Goal: Task Accomplishment & Management: Use online tool/utility

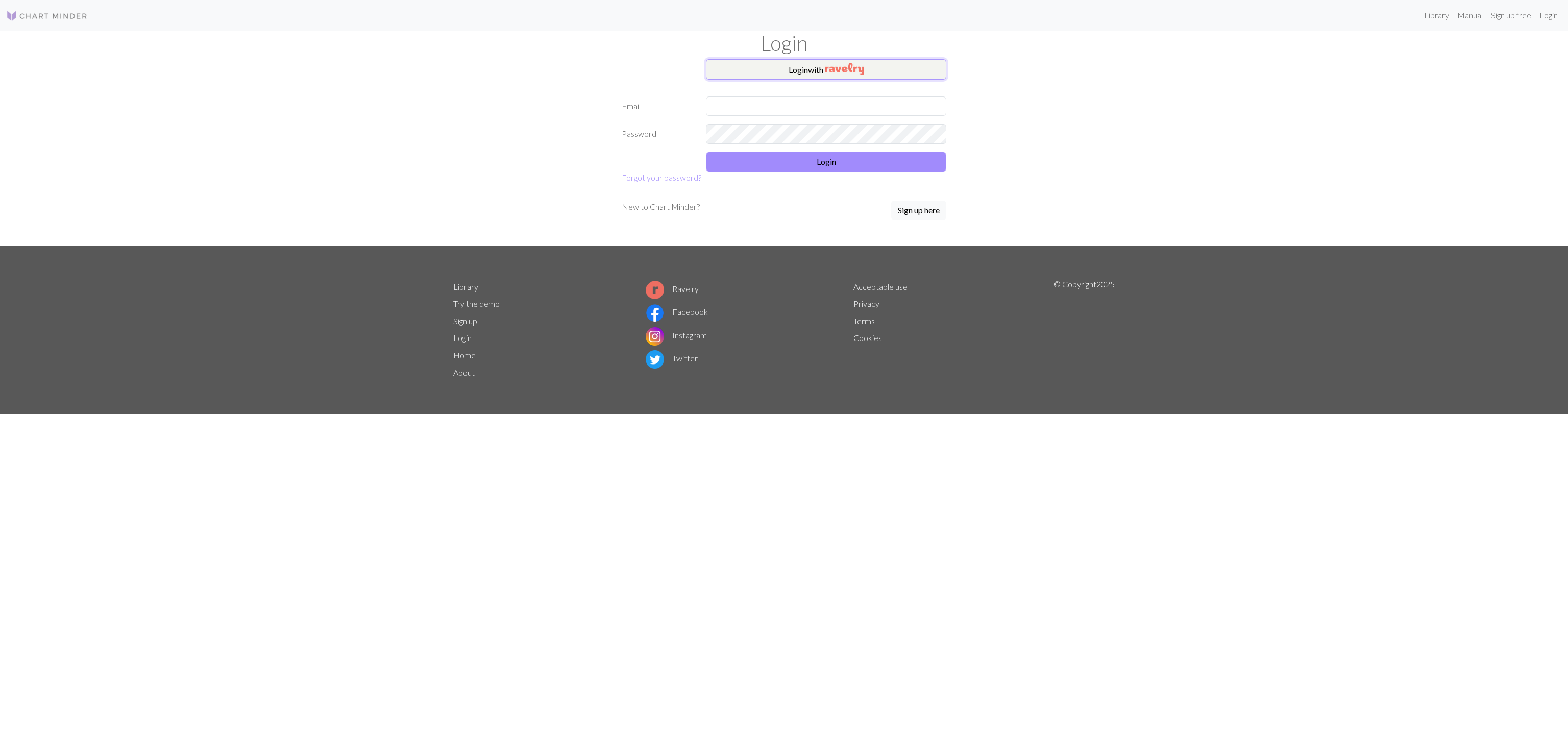
click at [854, 72] on img "button" at bounding box center [845, 68] width 39 height 12
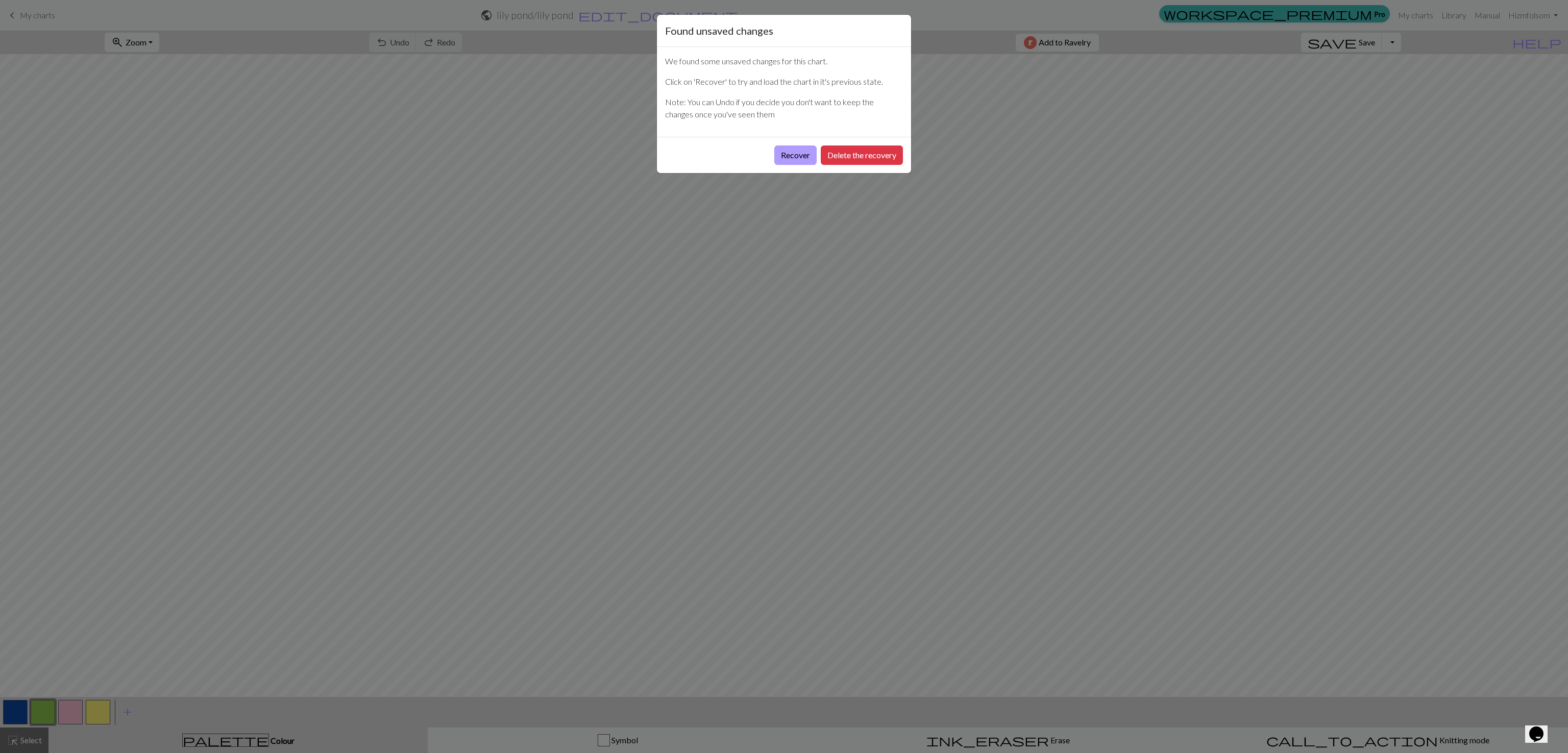
click at [797, 158] on button "Recover" at bounding box center [795, 155] width 42 height 20
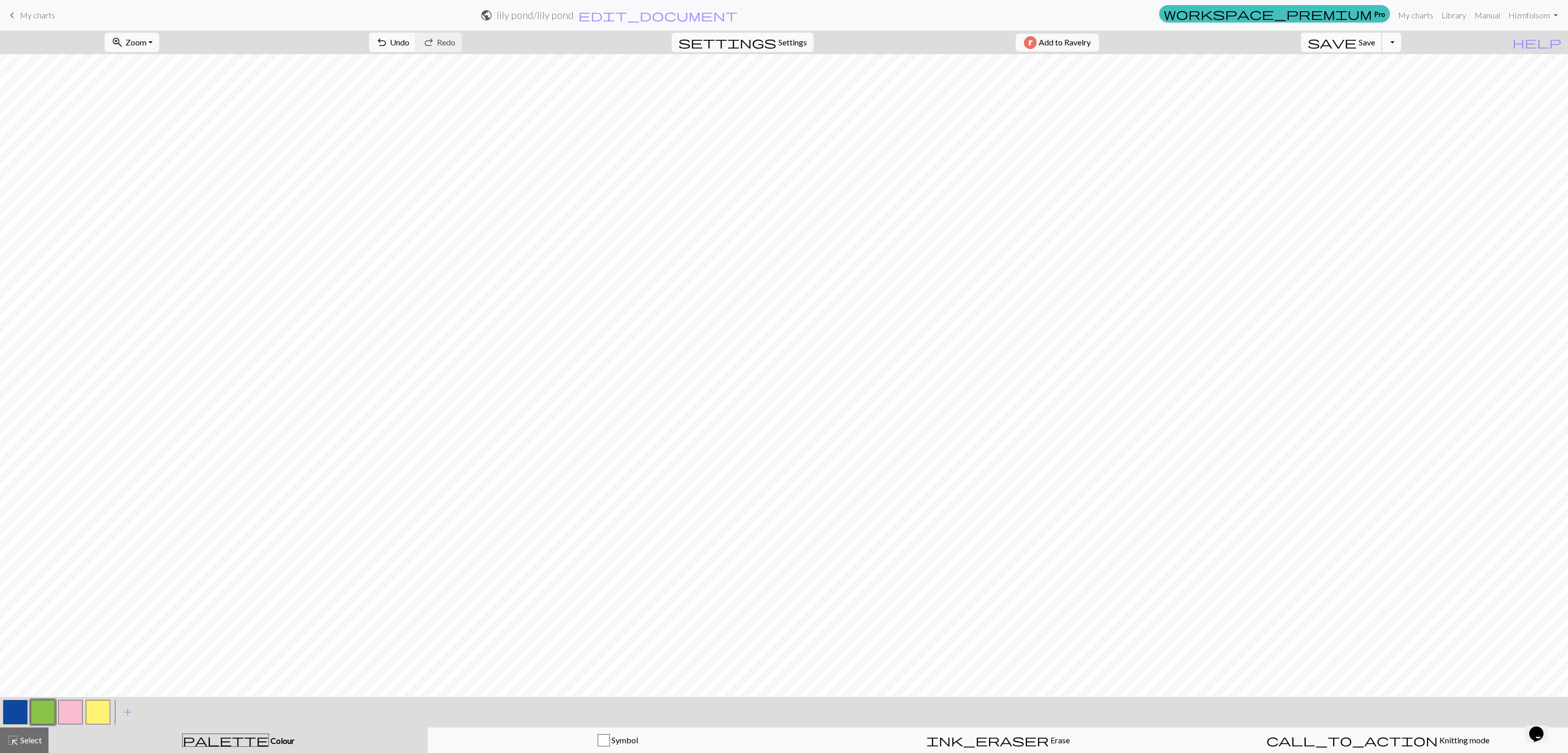
click at [1357, 39] on span "save" at bounding box center [1332, 42] width 49 height 15
click at [20, 9] on div "Chart saved" at bounding box center [784, 20] width 1568 height 41
click at [27, 22] on link "keyboard_arrow_left My charts" at bounding box center [30, 15] width 49 height 17
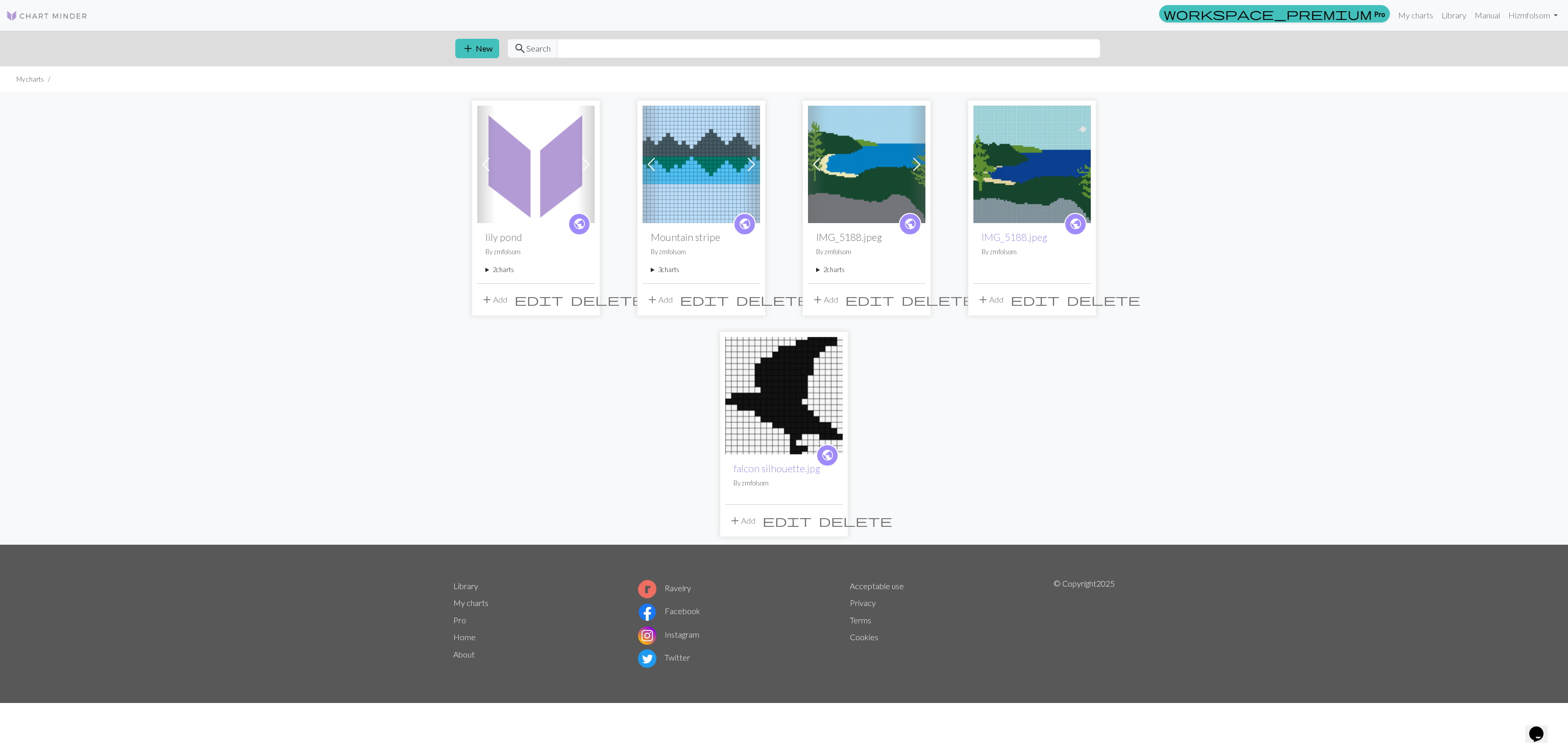
click at [580, 162] on span at bounding box center [586, 165] width 16 height 16
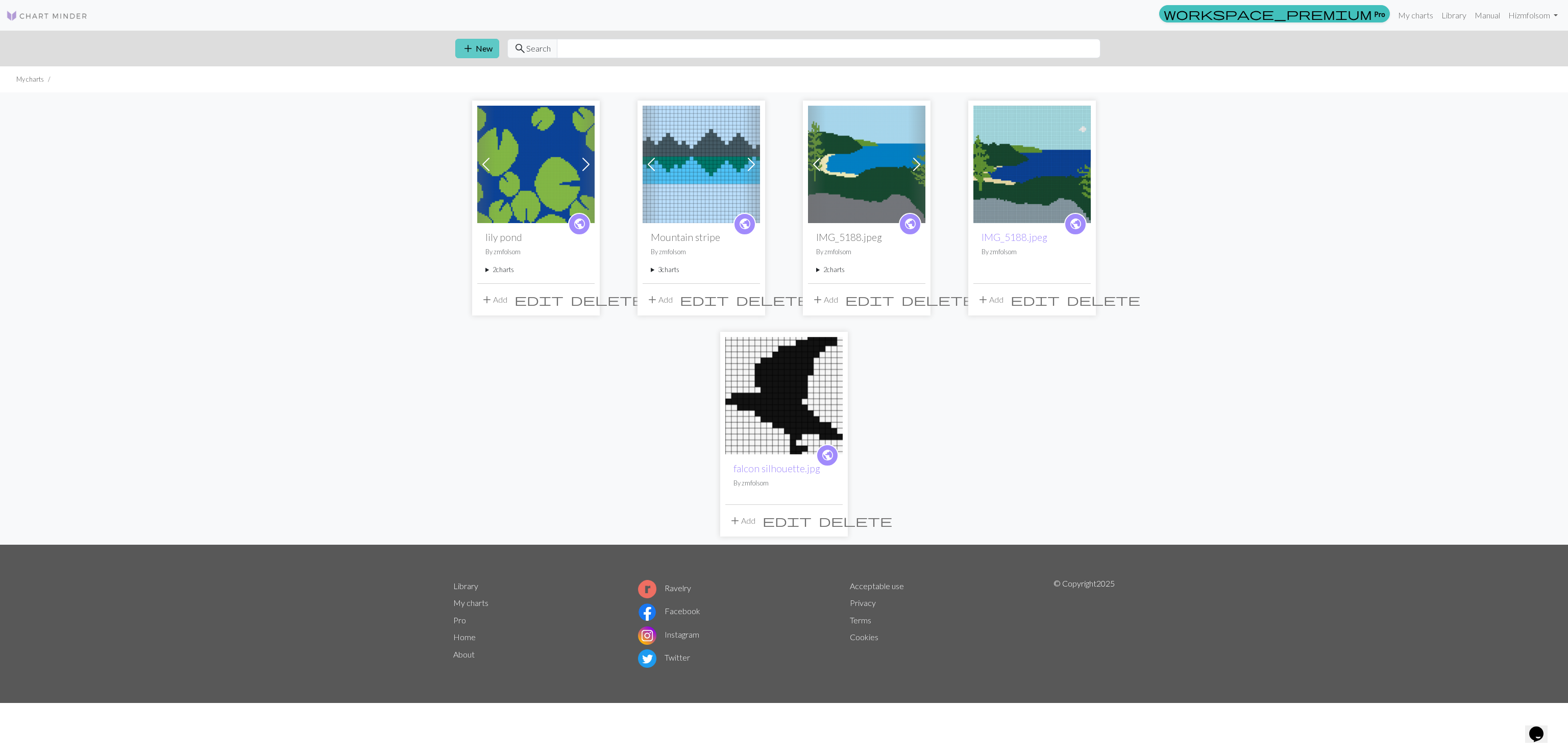
click at [475, 41] on button "add New" at bounding box center [477, 48] width 44 height 20
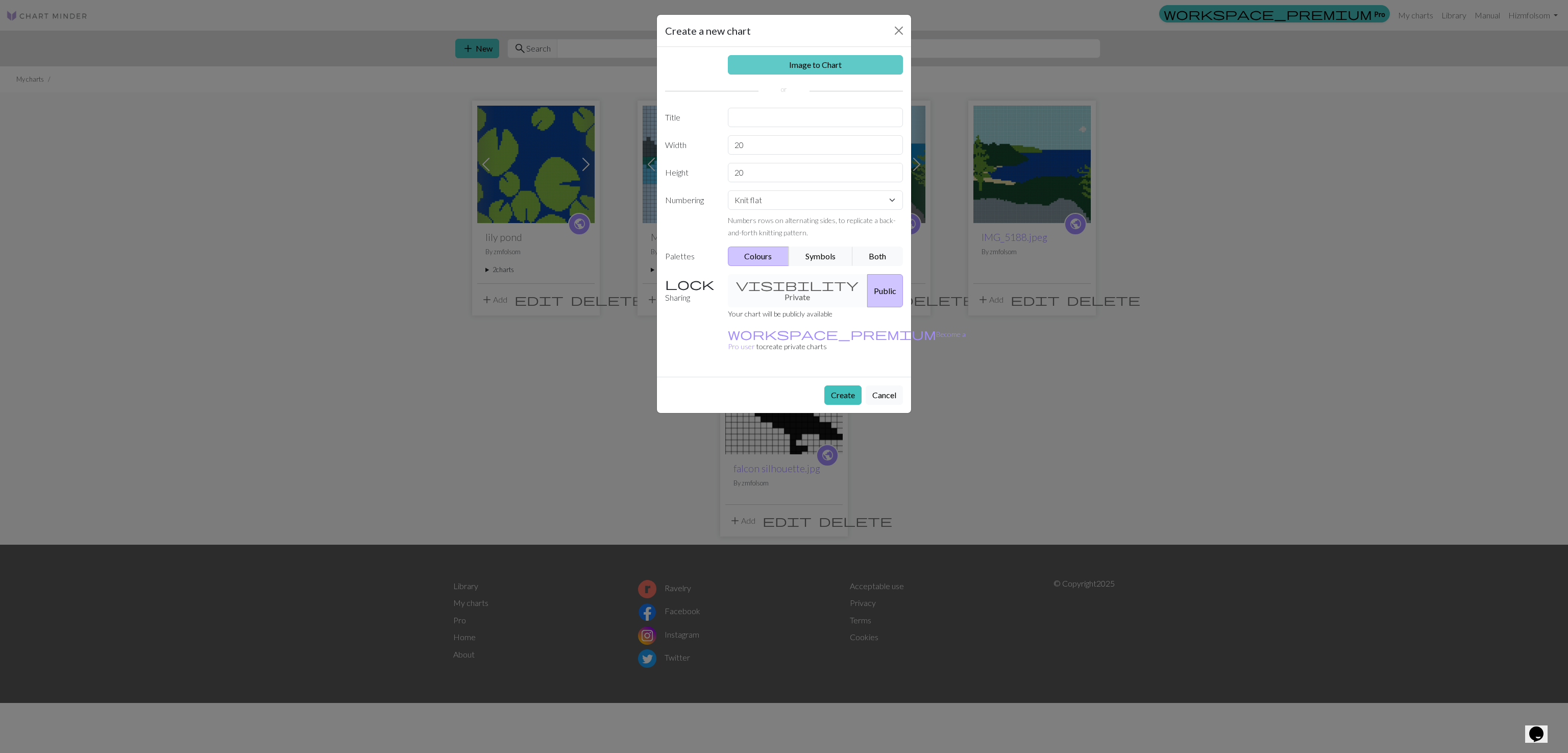
click at [812, 70] on link "Image to Chart" at bounding box center [815, 65] width 175 height 20
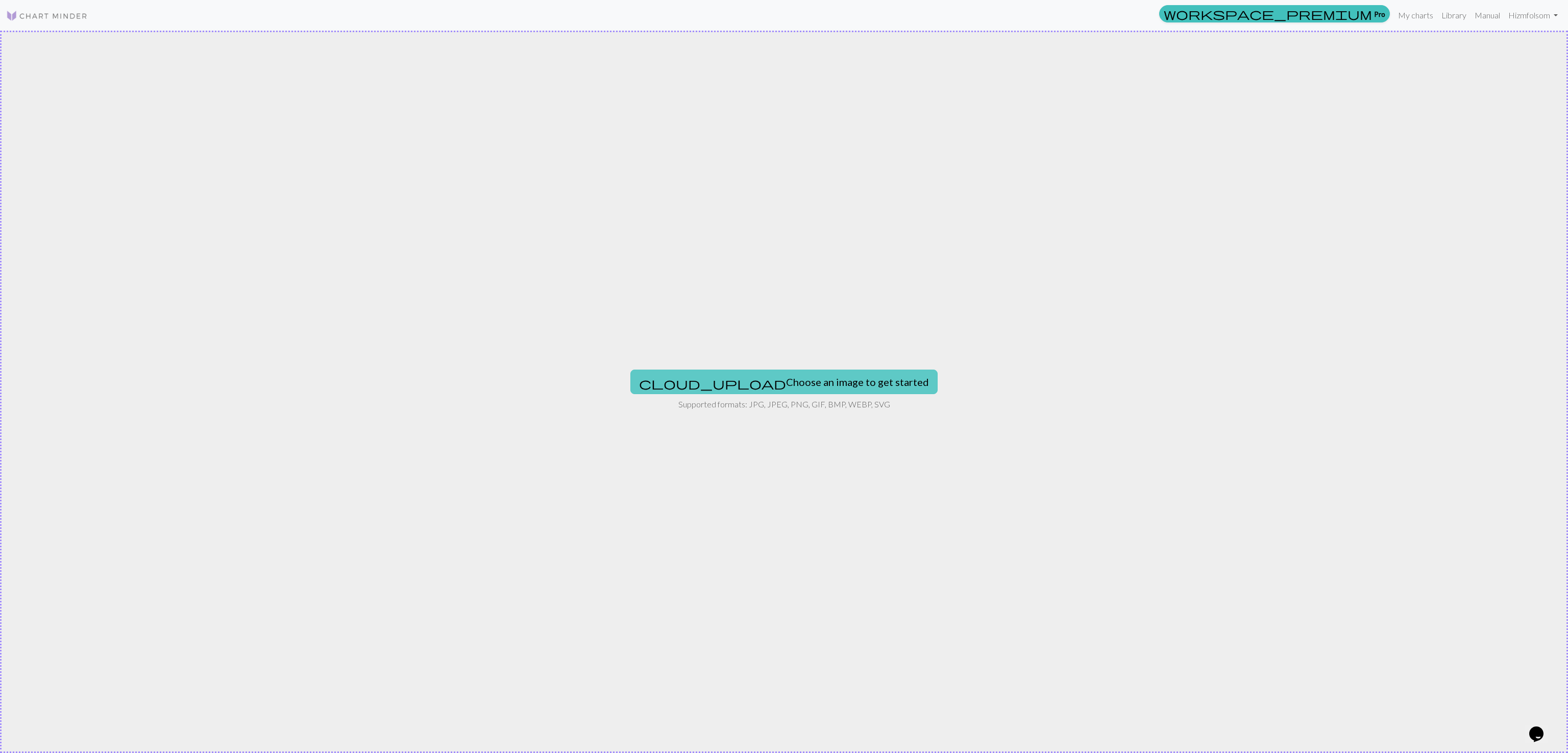
click at [818, 388] on button "cloud_upload Choose an image to get started" at bounding box center [784, 382] width 307 height 25
type input "C:\fakepath\white cedar.jpg"
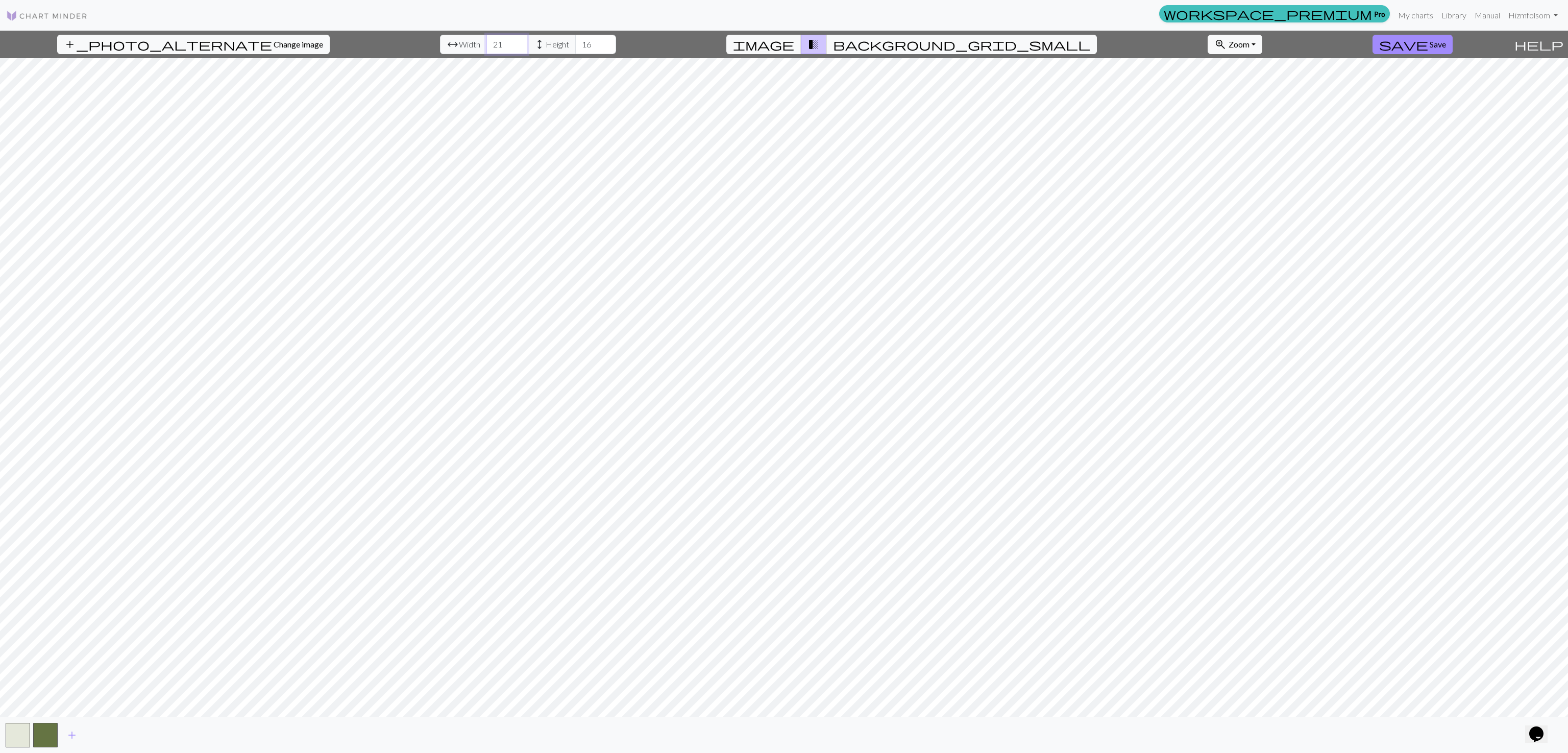
click at [491, 39] on input "21" at bounding box center [507, 44] width 41 height 20
click at [491, 39] on input "22" at bounding box center [507, 44] width 41 height 20
click at [491, 39] on input "23" at bounding box center [507, 44] width 41 height 20
click at [491, 39] on input "24" at bounding box center [507, 44] width 41 height 20
click at [491, 39] on input "25" at bounding box center [507, 44] width 41 height 20
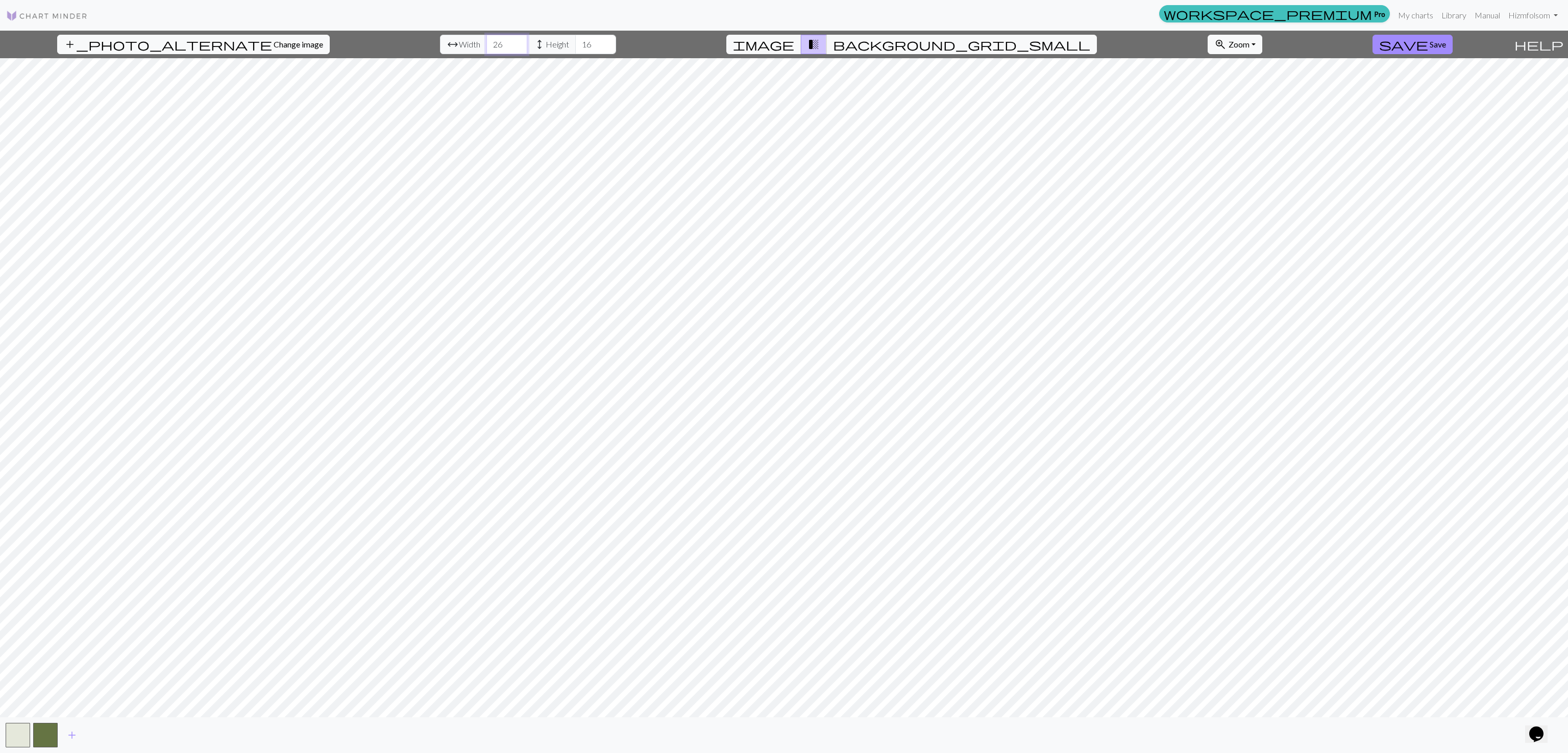
click at [491, 39] on input "26" at bounding box center [507, 44] width 41 height 20
click at [491, 39] on input "27" at bounding box center [507, 44] width 41 height 20
click at [491, 39] on input "28" at bounding box center [507, 44] width 41 height 20
click at [491, 39] on input "29" at bounding box center [507, 44] width 41 height 20
type input "30"
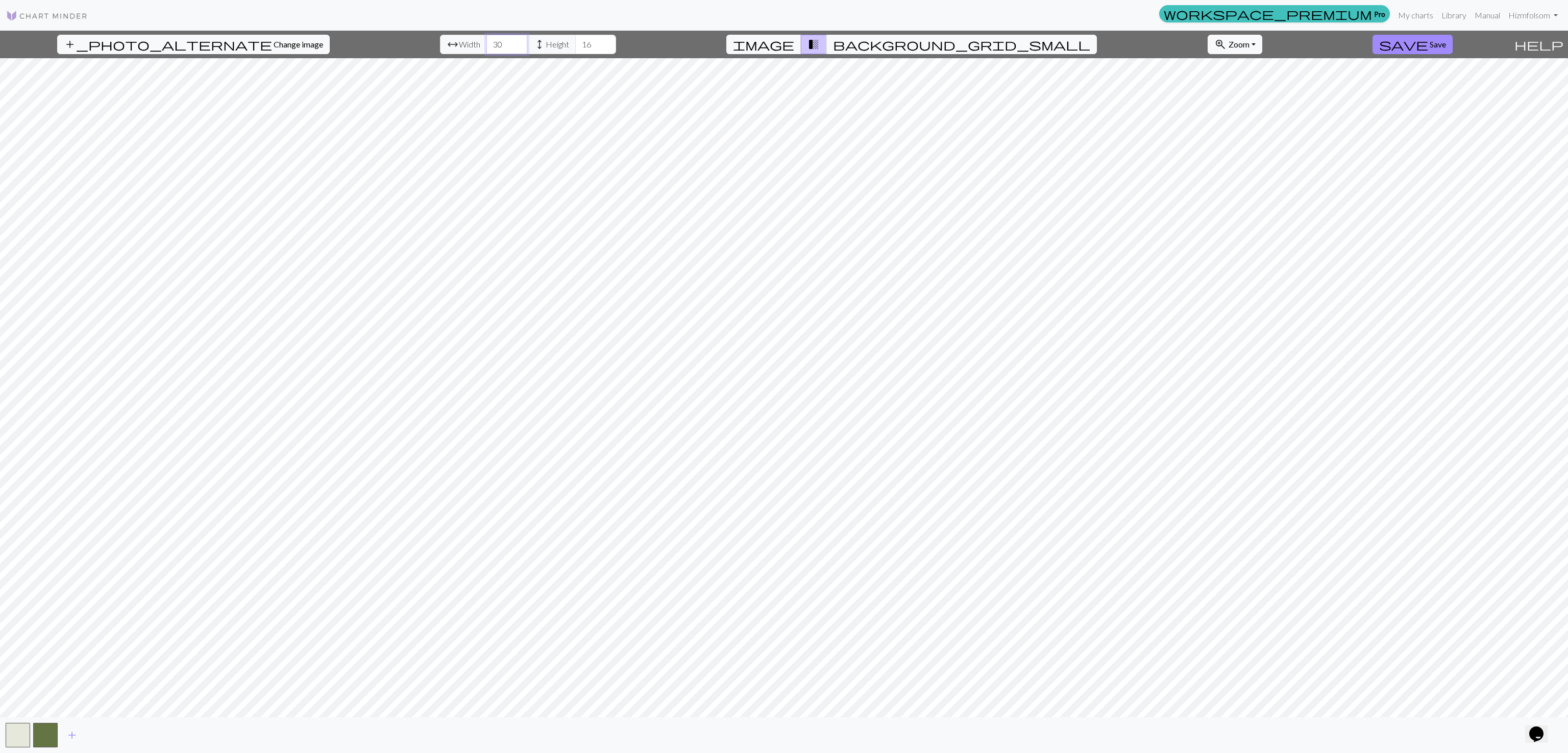
click at [491, 39] on input "30" at bounding box center [507, 44] width 41 height 20
click at [794, 49] on span "image" at bounding box center [764, 44] width 61 height 15
click at [820, 44] on span "transition_fade" at bounding box center [813, 44] width 12 height 15
click at [878, 44] on span "background_grid_small" at bounding box center [962, 44] width 257 height 15
click at [35, 17] on img at bounding box center [47, 15] width 82 height 12
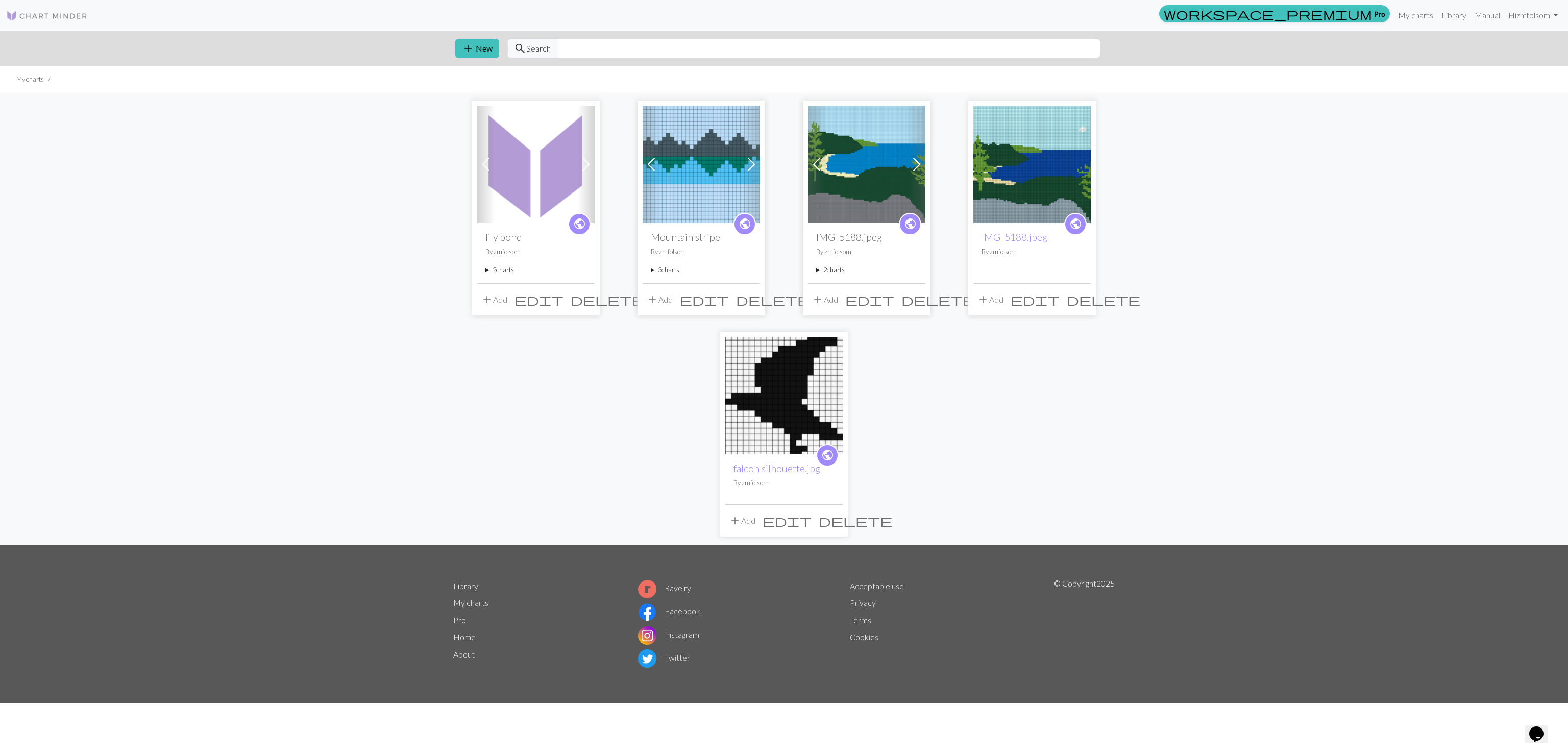
click at [490, 162] on span at bounding box center [486, 165] width 16 height 16
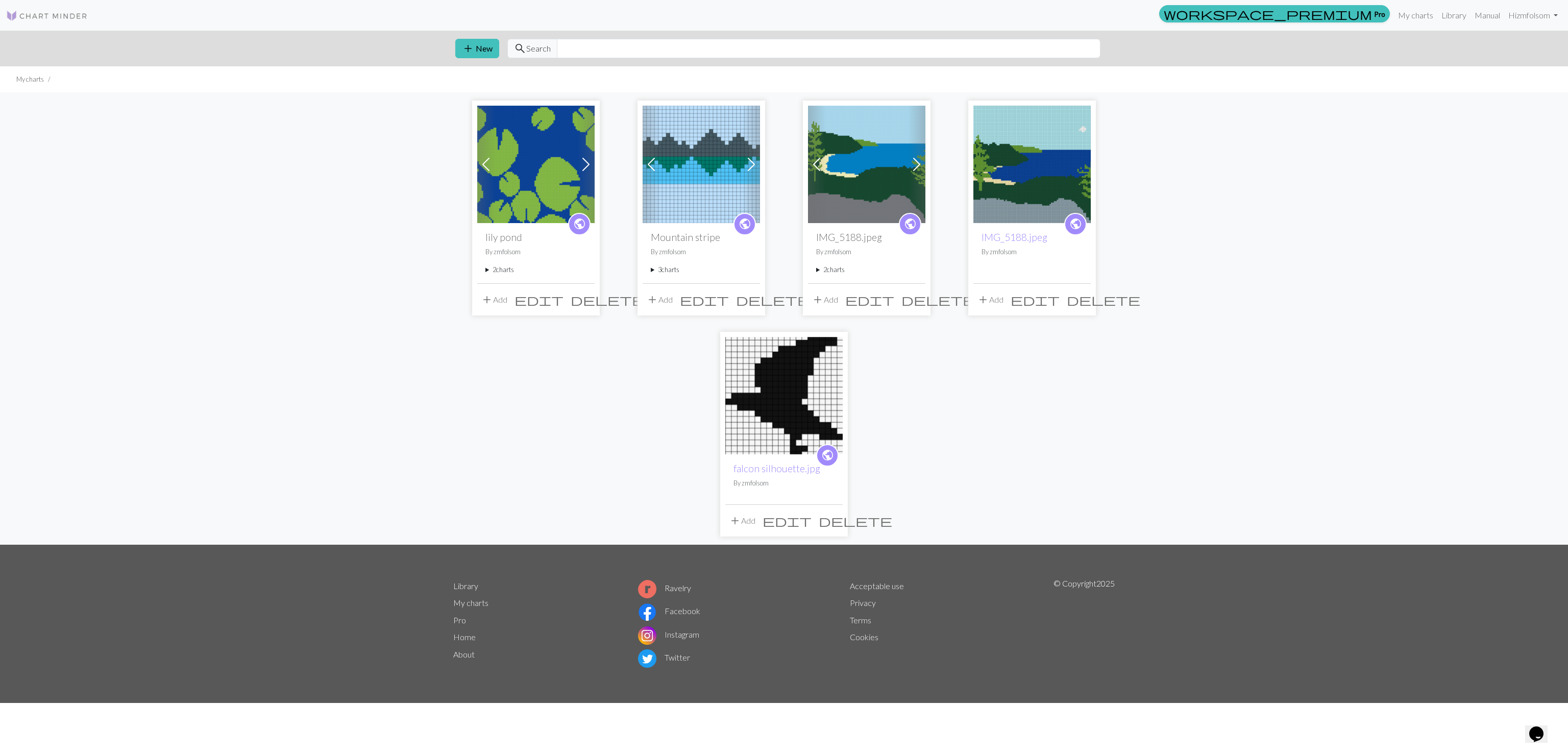
click at [510, 160] on img at bounding box center [536, 164] width 117 height 117
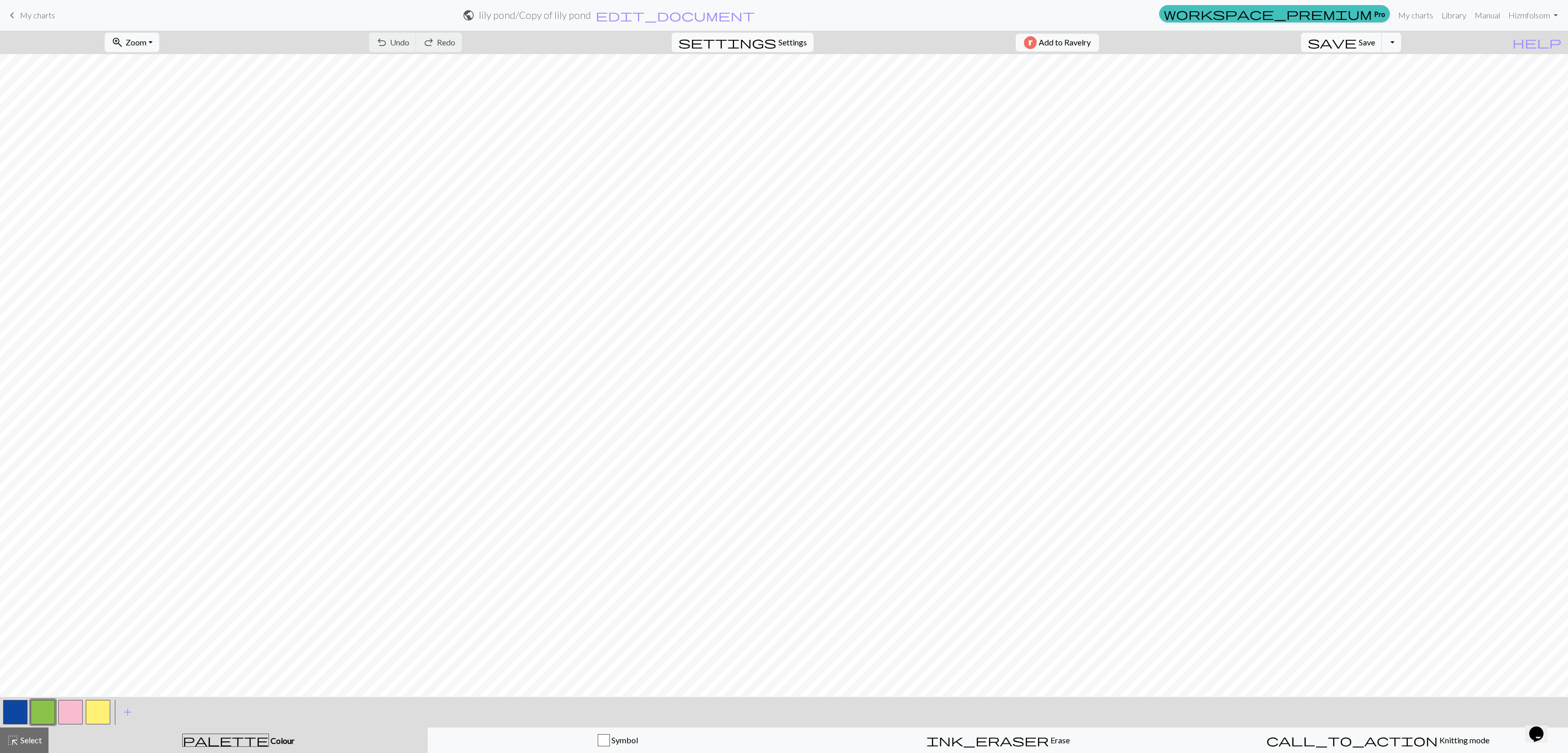
click at [39, 15] on span "My charts" at bounding box center [37, 15] width 35 height 9
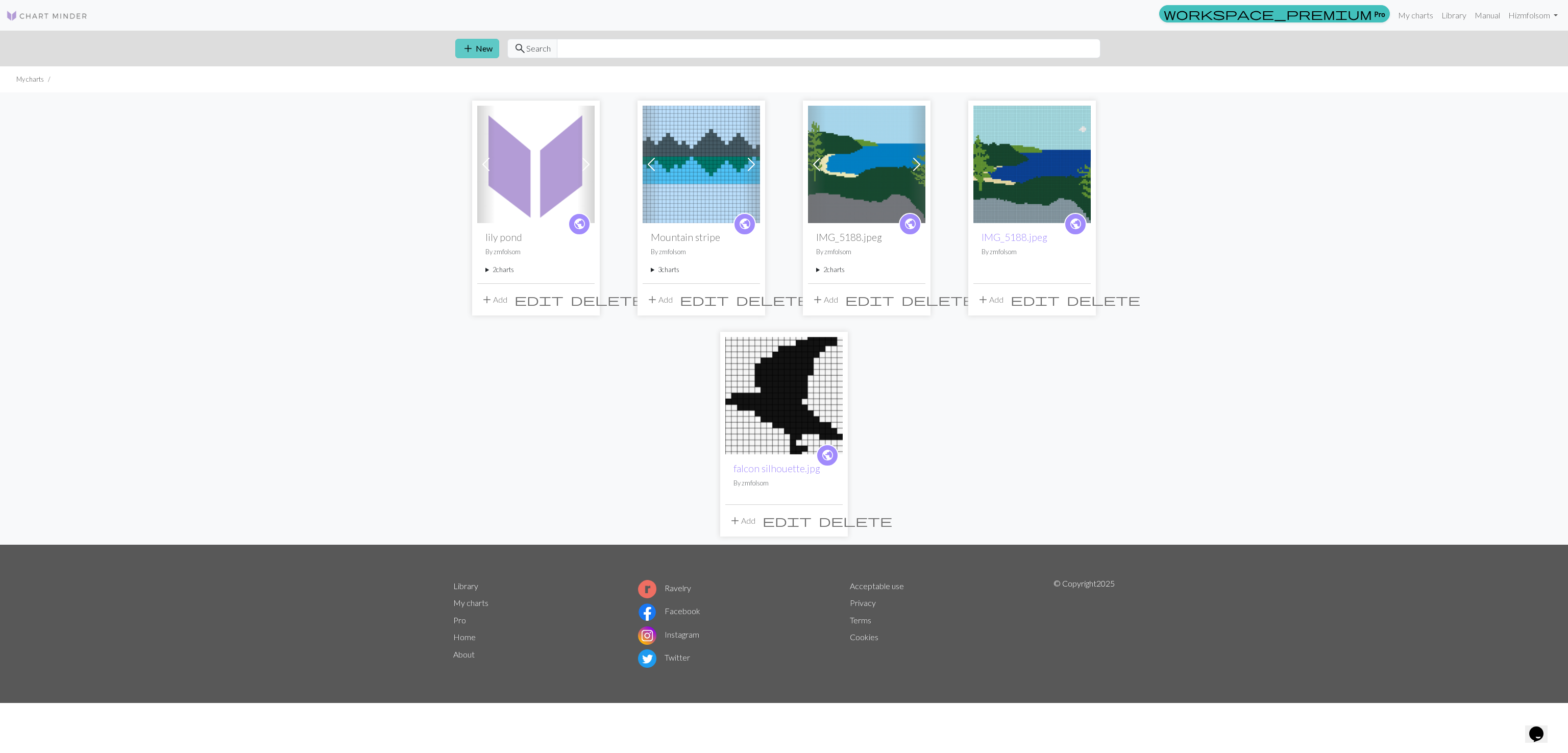
click at [472, 48] on span "add" at bounding box center [468, 48] width 12 height 15
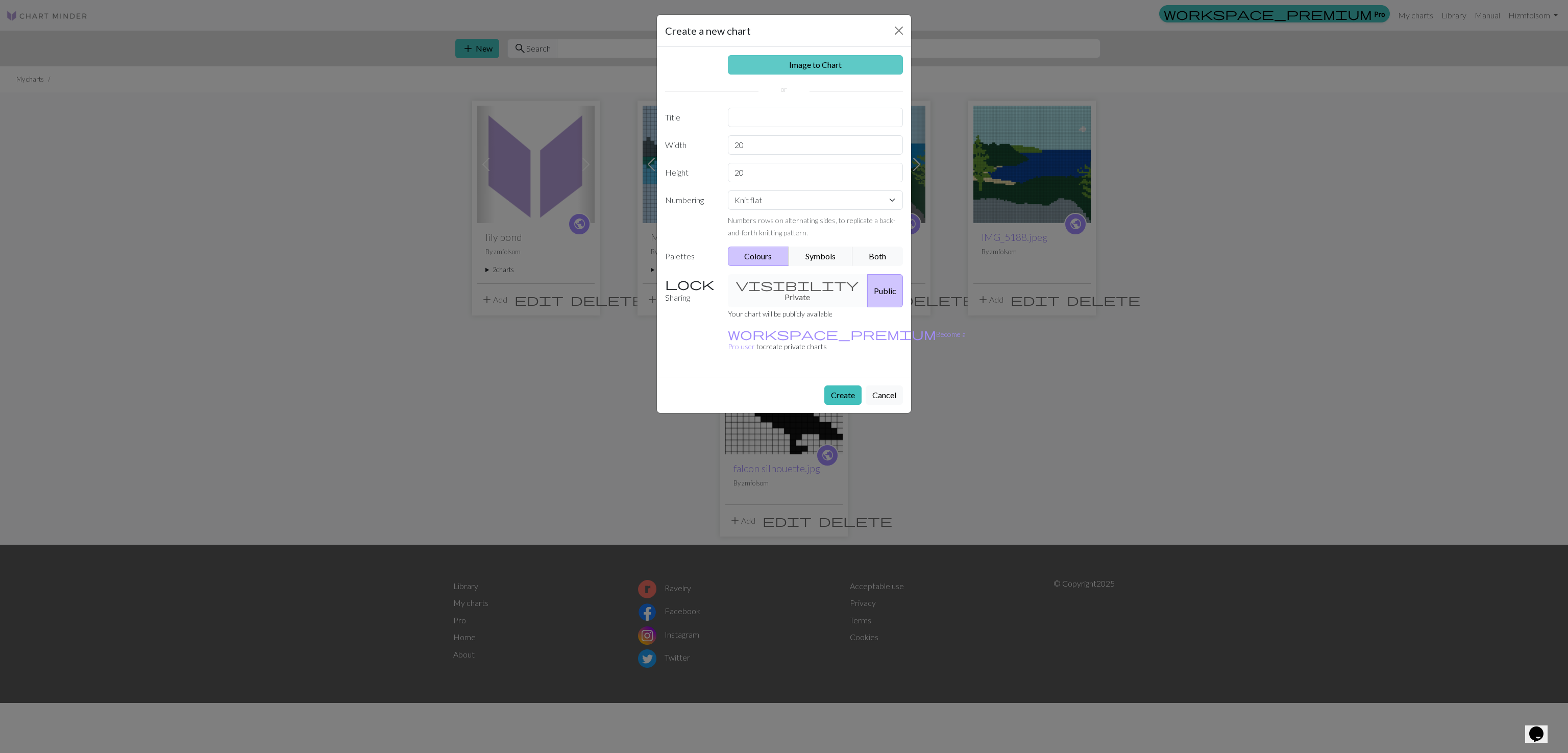
click at [786, 70] on link "Image to Chart" at bounding box center [815, 65] width 175 height 20
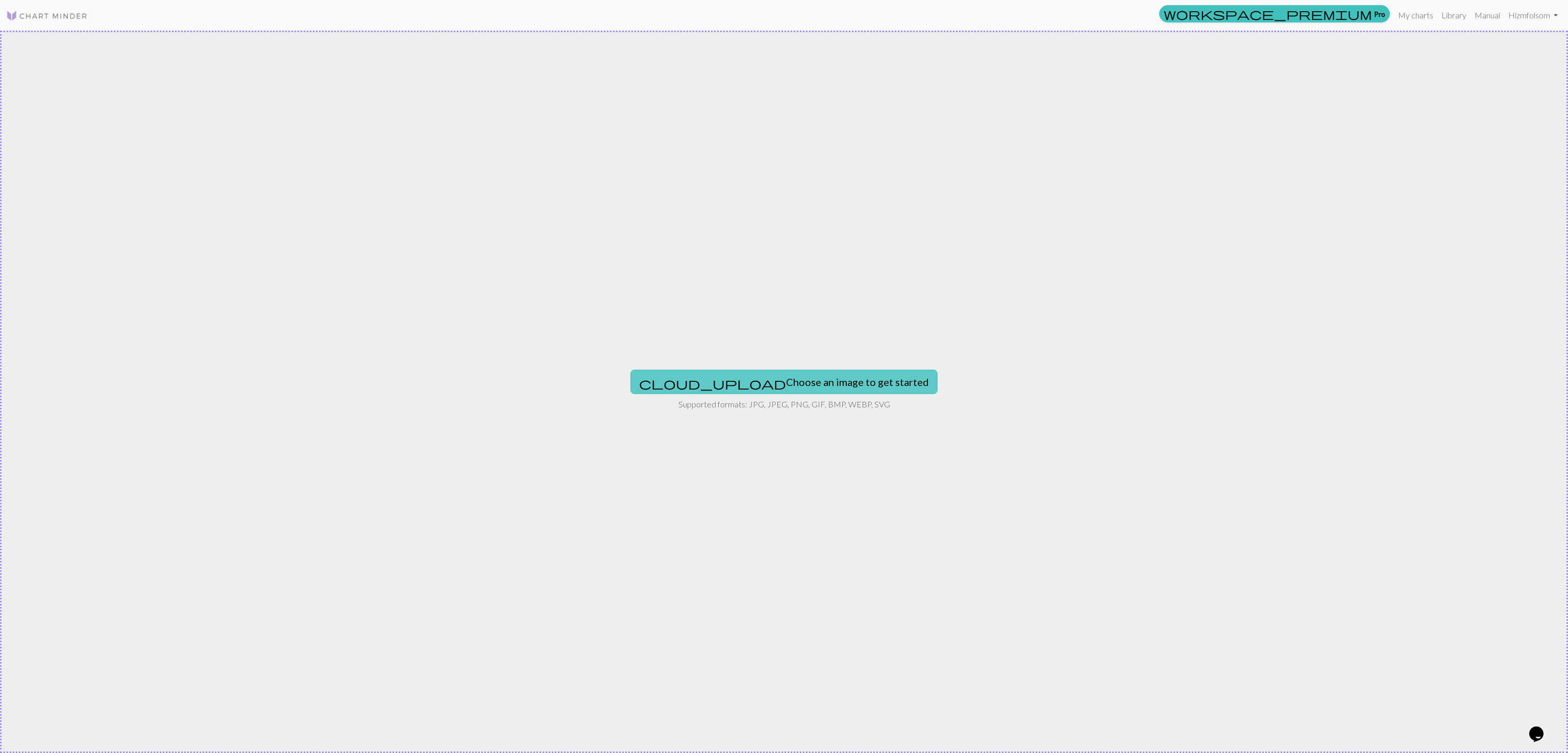
click at [742, 383] on button "cloud_upload Choose an image to get started" at bounding box center [784, 382] width 307 height 25
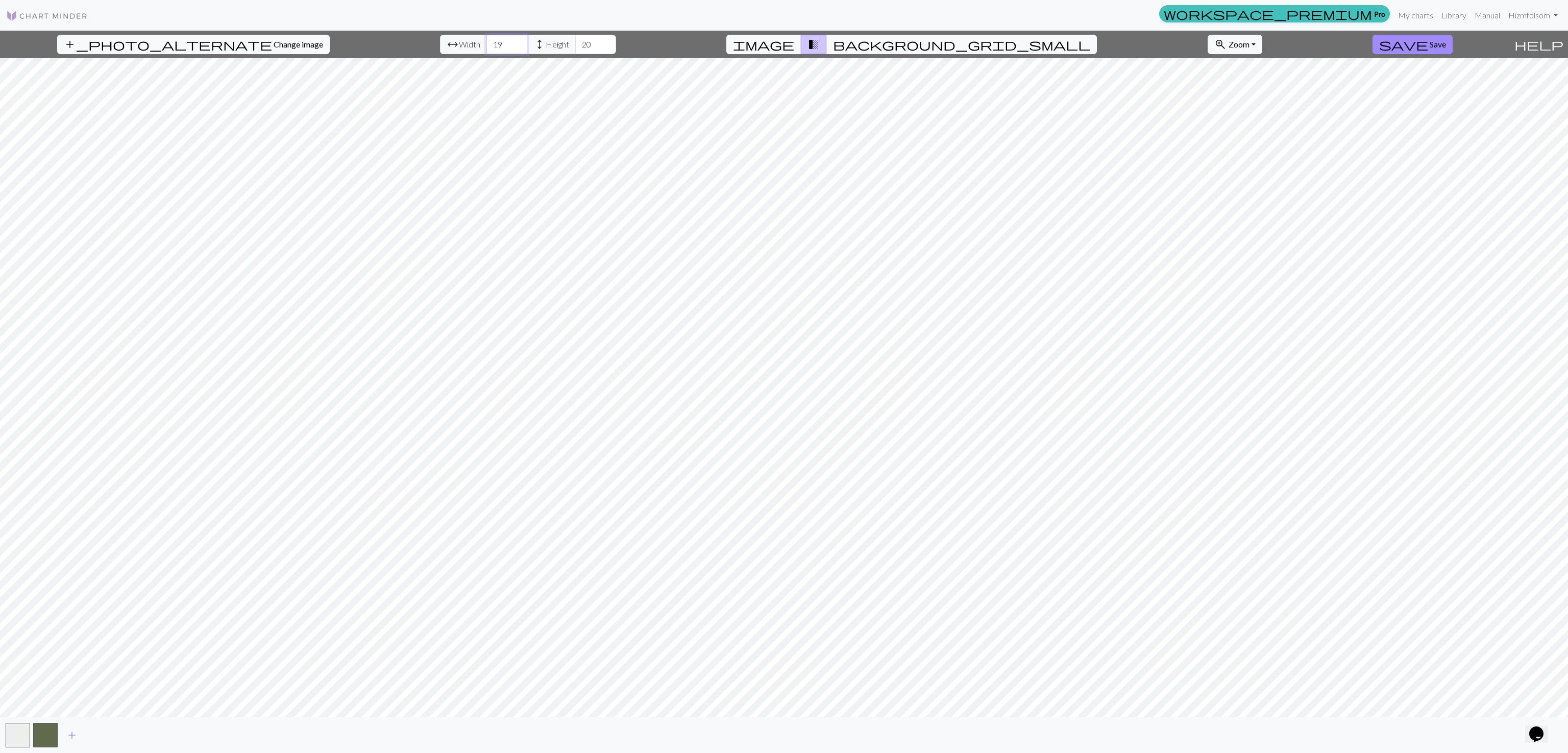
click at [486, 42] on input "19" at bounding box center [507, 44] width 41 height 20
click at [486, 42] on input "20" at bounding box center [507, 44] width 41 height 20
click at [486, 42] on input "21" at bounding box center [507, 44] width 41 height 20
click at [486, 42] on input "22" at bounding box center [507, 44] width 41 height 20
click at [486, 42] on input "23" at bounding box center [507, 44] width 41 height 20
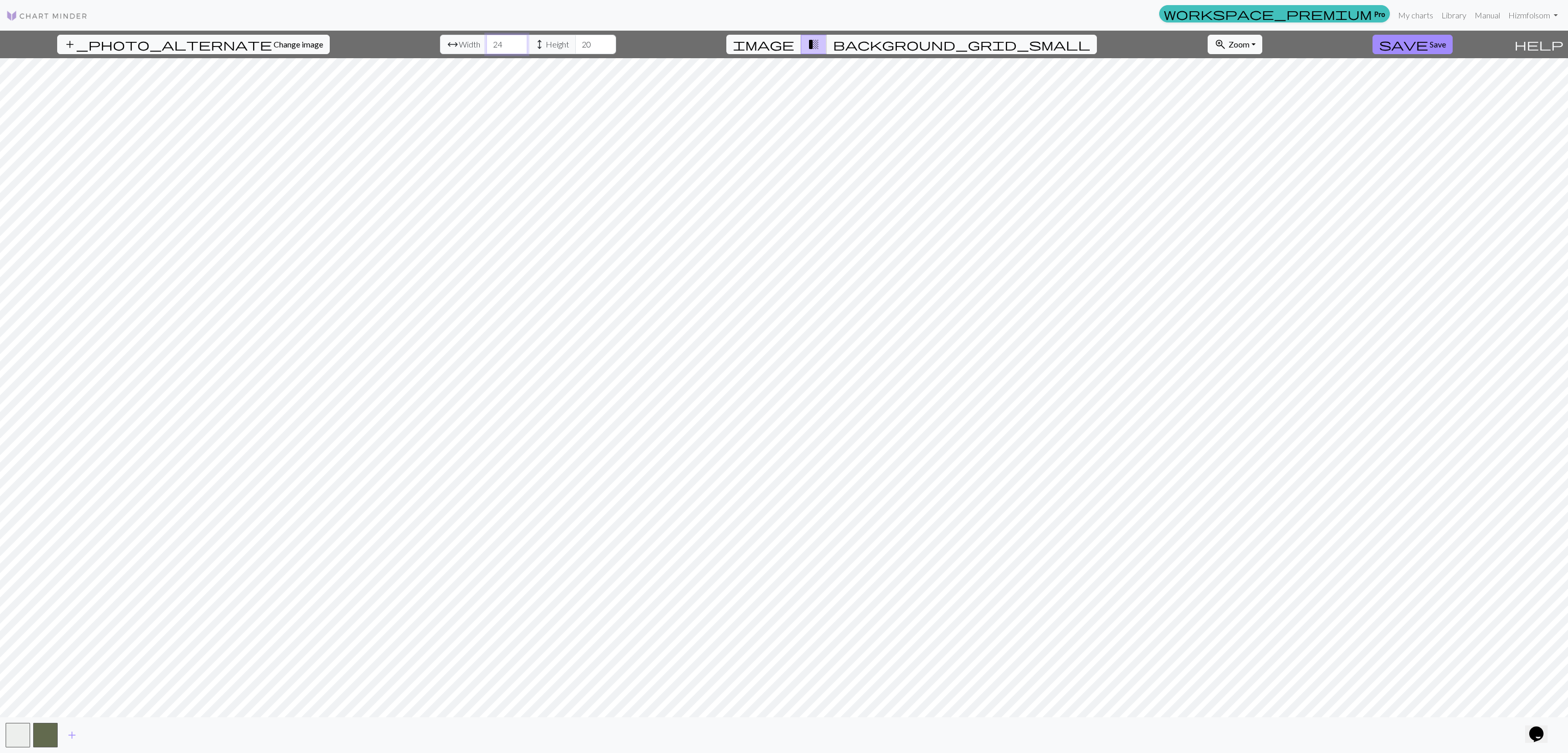
click at [486, 42] on input "24" at bounding box center [507, 44] width 41 height 20
click at [486, 42] on input "25" at bounding box center [507, 44] width 41 height 20
click at [486, 42] on input "26" at bounding box center [507, 44] width 41 height 20
click at [486, 42] on input "27" at bounding box center [507, 44] width 41 height 20
click at [486, 42] on input "28" at bounding box center [507, 44] width 41 height 20
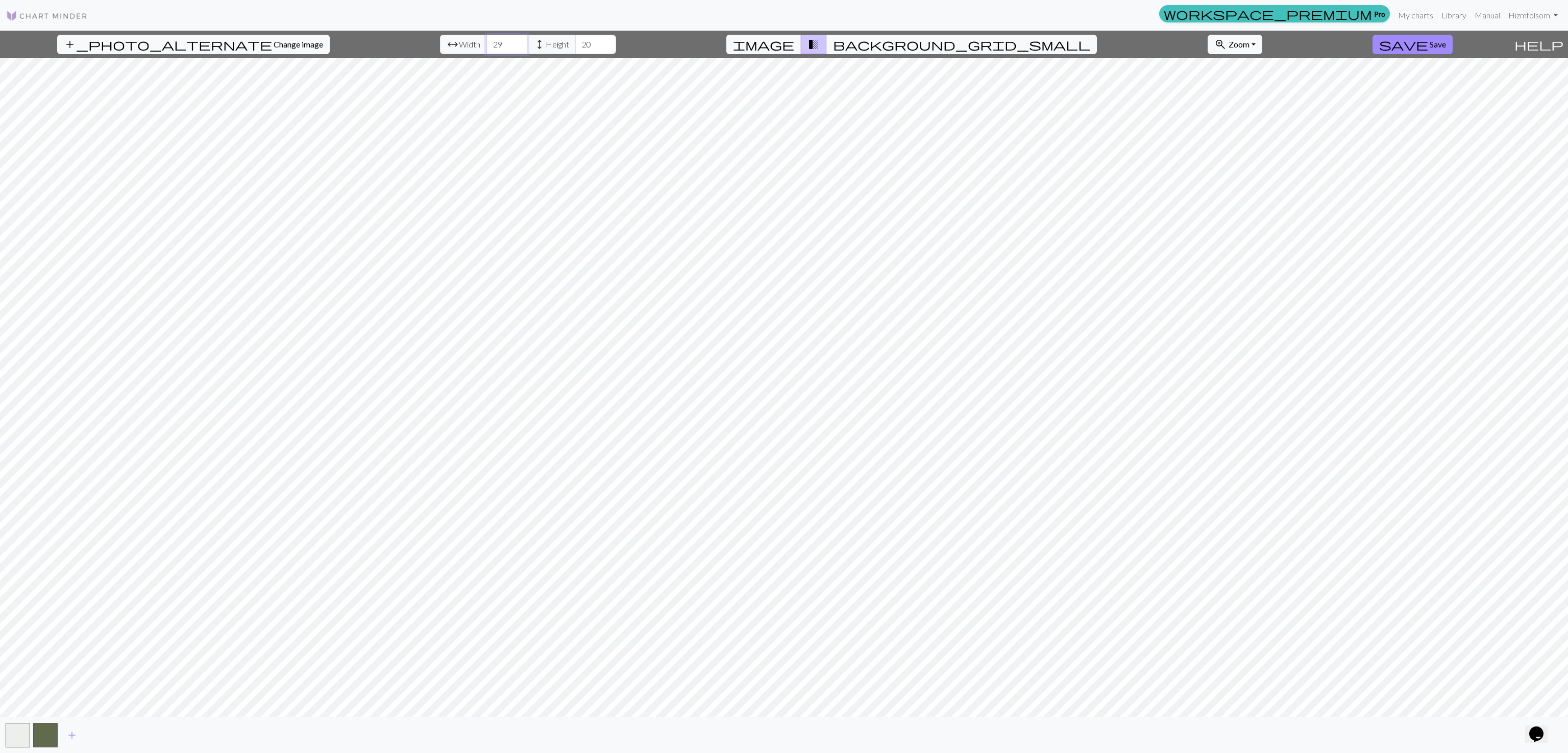
click at [486, 42] on input "29" at bounding box center [507, 44] width 41 height 20
click at [486, 42] on input "30" at bounding box center [507, 44] width 41 height 20
click at [486, 42] on input "31" at bounding box center [507, 44] width 41 height 20
type input "32"
click at [486, 42] on input "32" at bounding box center [507, 44] width 41 height 20
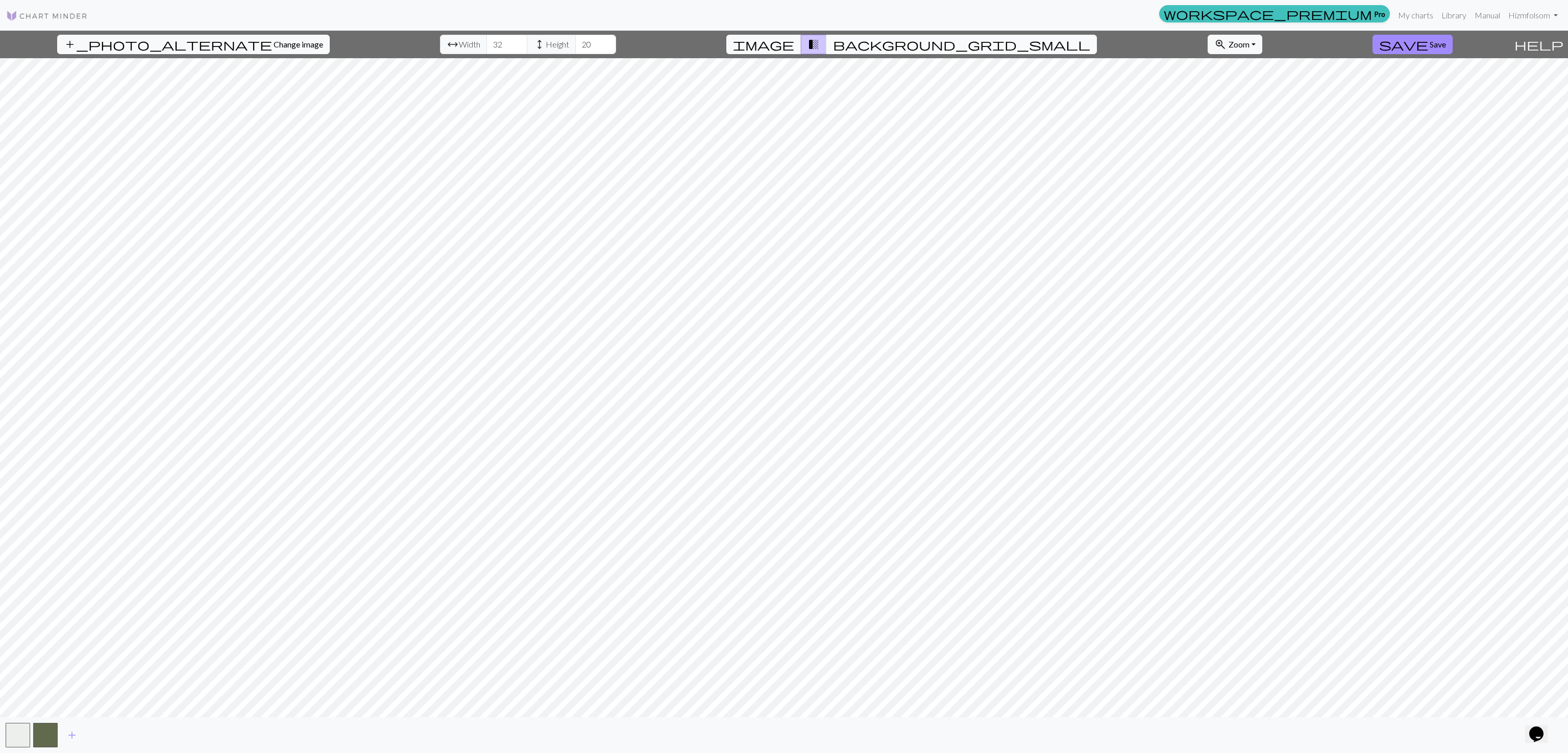
click at [880, 46] on span "background_grid_small" at bounding box center [962, 44] width 257 height 15
click at [820, 46] on span "transition_fade" at bounding box center [813, 44] width 12 height 15
click at [579, 41] on input "21" at bounding box center [595, 44] width 41 height 20
click at [579, 41] on input "22" at bounding box center [595, 44] width 41 height 20
click at [579, 41] on input "23" at bounding box center [595, 44] width 41 height 20
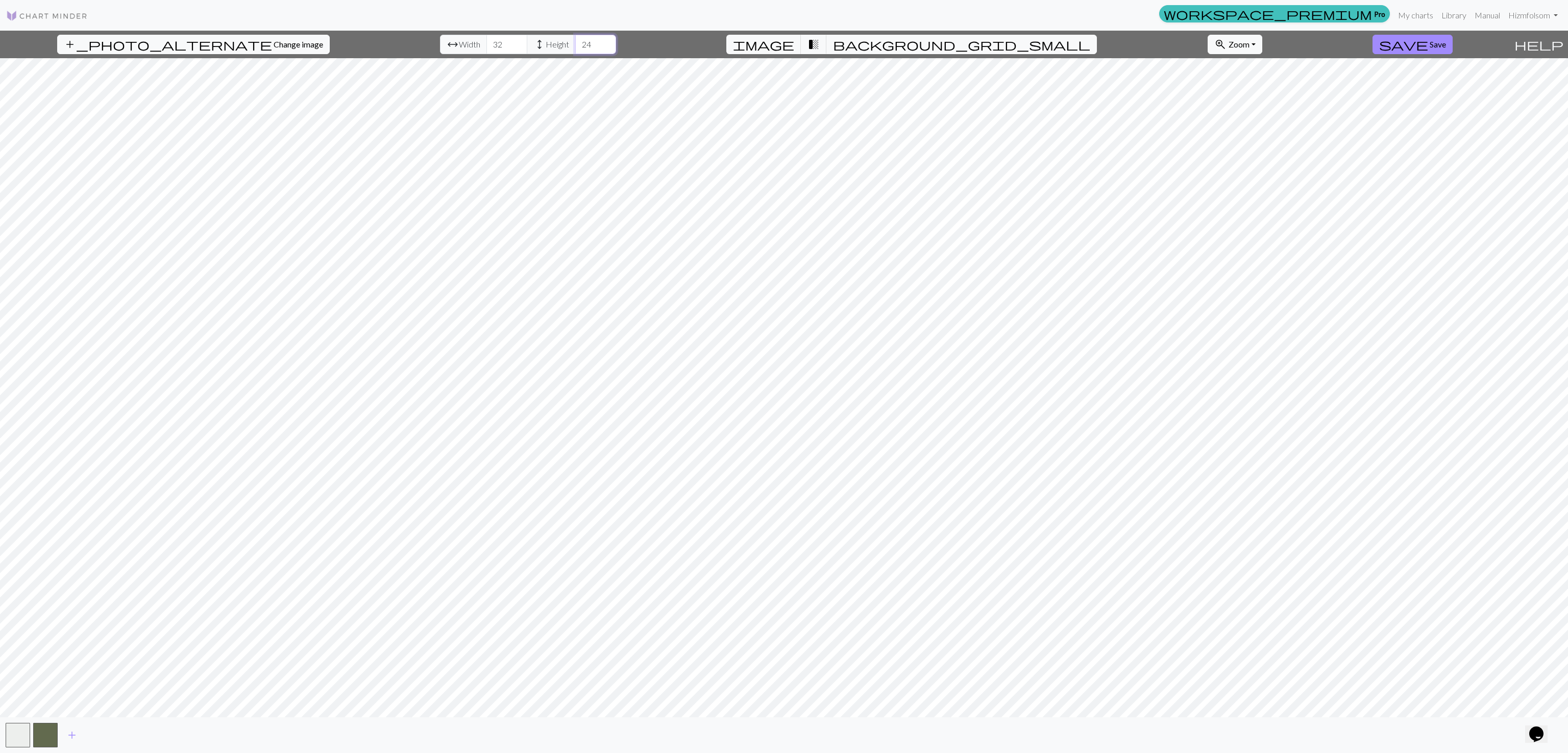
click at [579, 41] on input "24" at bounding box center [595, 44] width 41 height 20
click at [579, 41] on input "25" at bounding box center [595, 44] width 41 height 20
click at [579, 41] on input "26" at bounding box center [595, 44] width 41 height 20
click at [881, 47] on span "background_grid_small" at bounding box center [962, 44] width 257 height 15
click at [820, 49] on span "transition_fade" at bounding box center [813, 44] width 12 height 15
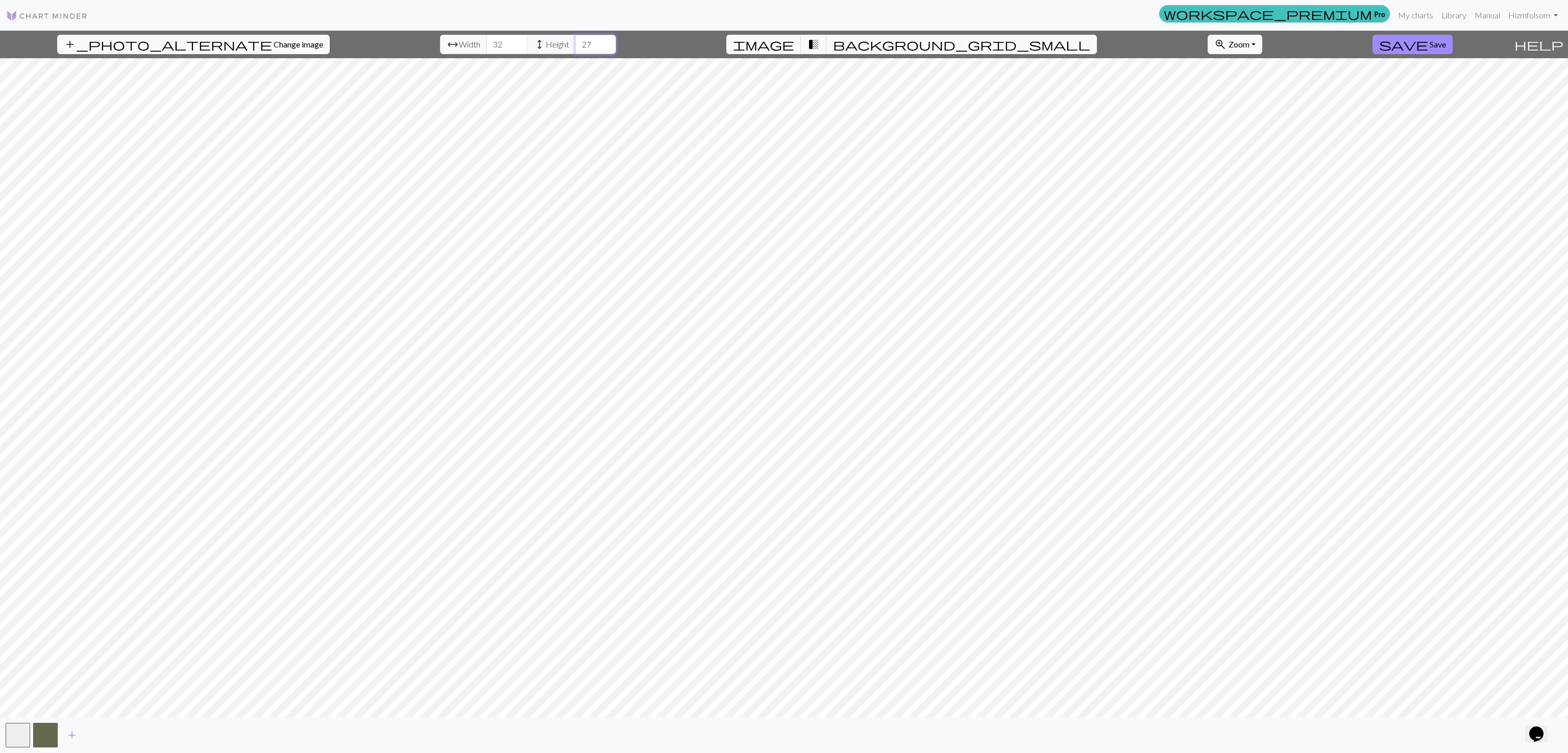
click at [576, 42] on input "27" at bounding box center [595, 44] width 41 height 20
click at [576, 42] on input "28" at bounding box center [595, 44] width 41 height 20
click at [576, 42] on input "29" at bounding box center [595, 44] width 41 height 20
click at [576, 42] on input "30" at bounding box center [595, 44] width 41 height 20
click at [576, 42] on input "31" at bounding box center [595, 44] width 41 height 20
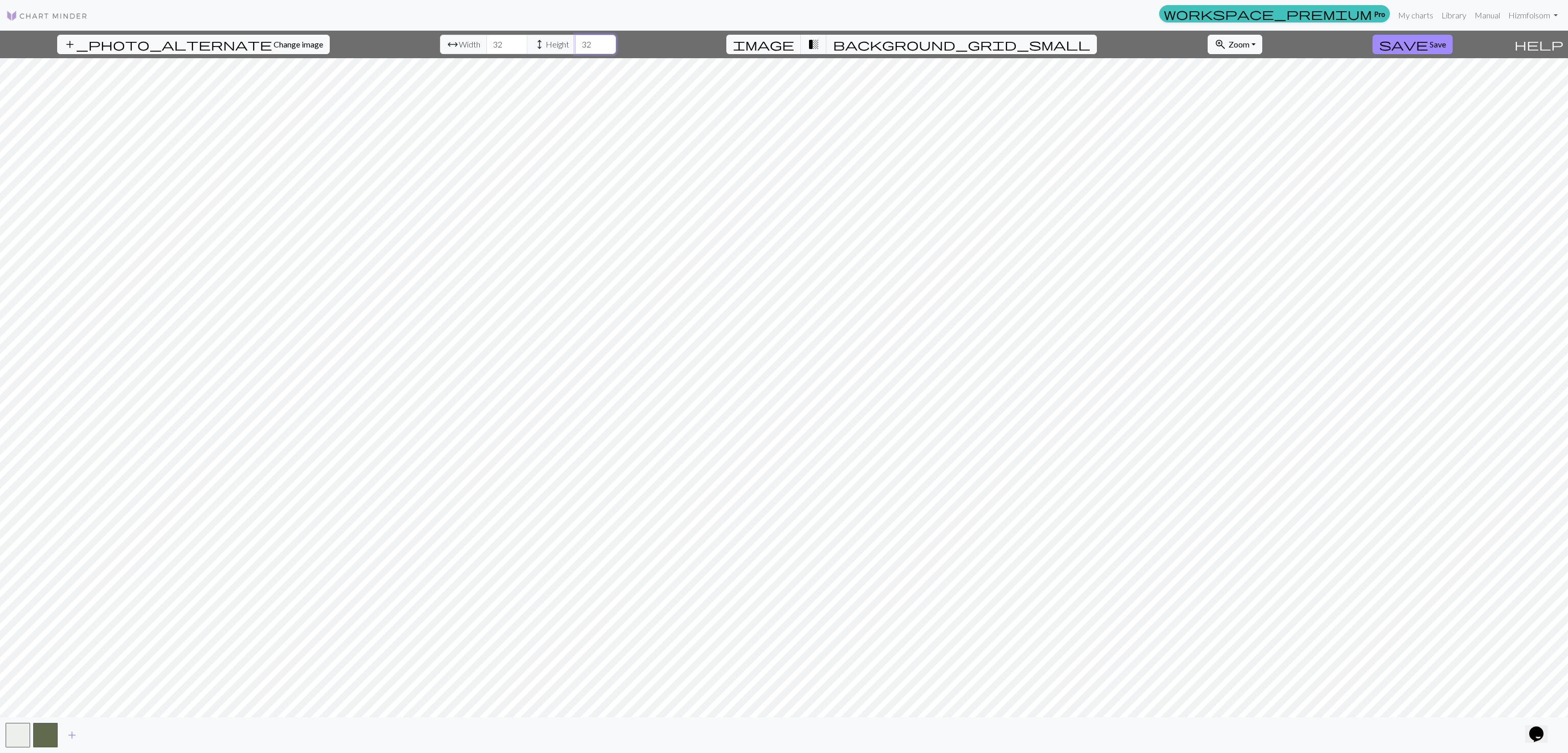
click at [576, 42] on input "32" at bounding box center [595, 44] width 41 height 20
click at [576, 42] on input "33" at bounding box center [595, 44] width 41 height 20
click at [576, 42] on input "34" at bounding box center [595, 44] width 41 height 20
click at [576, 42] on input "35" at bounding box center [595, 44] width 41 height 20
click at [576, 42] on input "36" at bounding box center [595, 44] width 41 height 20
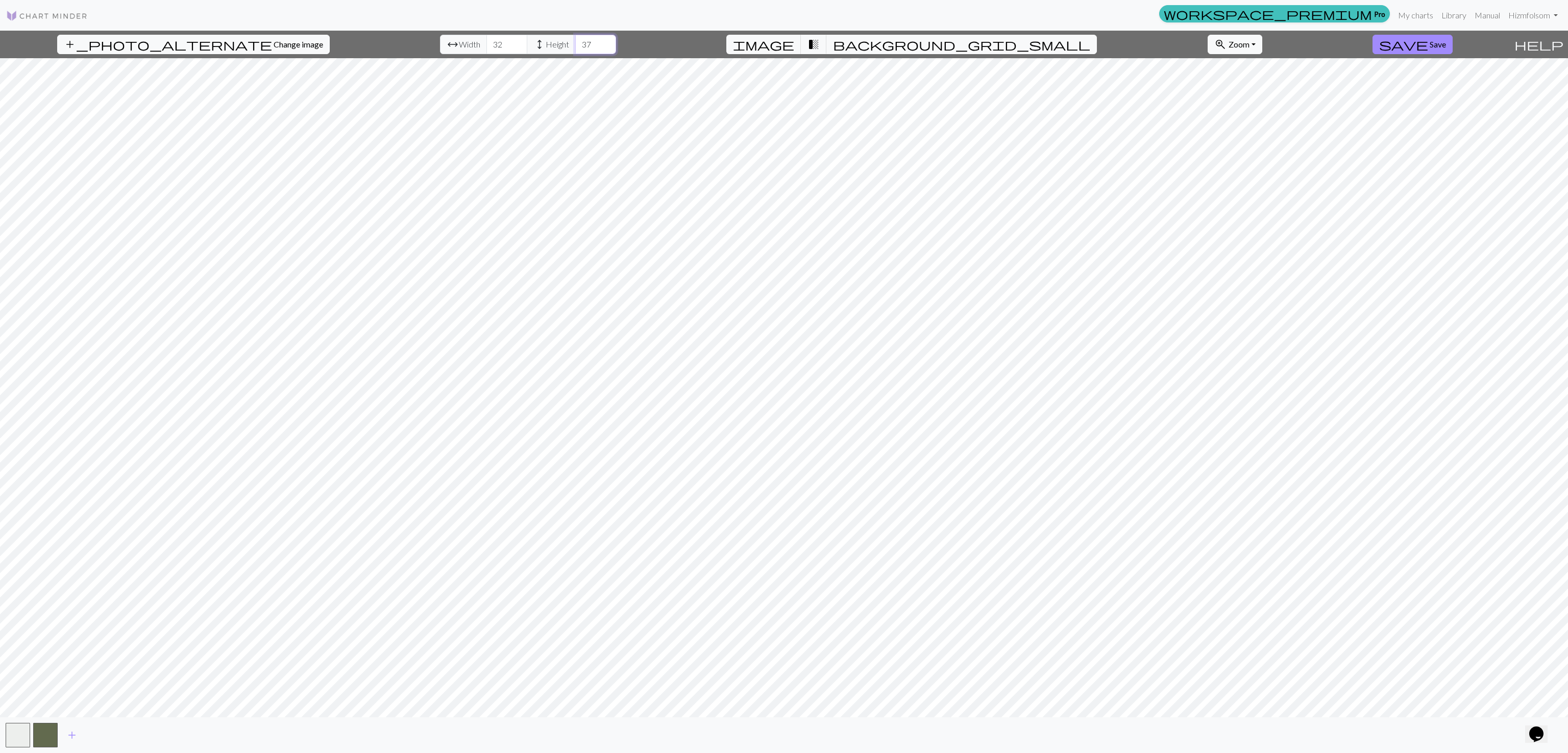
click at [576, 42] on input "37" at bounding box center [595, 44] width 41 height 20
type input "38"
click at [576, 42] on input "38" at bounding box center [595, 44] width 41 height 20
click at [874, 42] on span "background_grid_small" at bounding box center [962, 44] width 257 height 15
click at [820, 42] on span "transition_fade" at bounding box center [813, 44] width 12 height 15
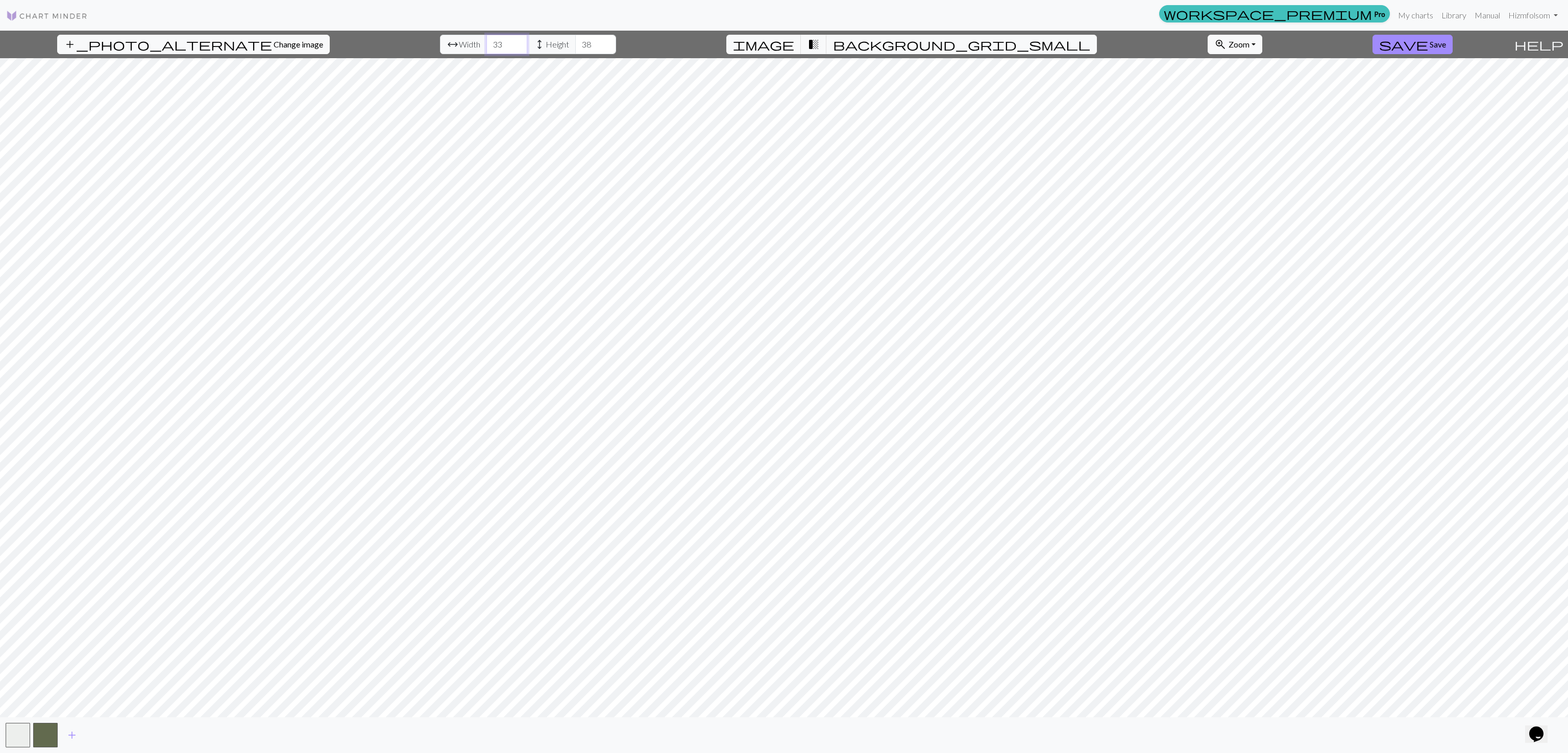
click at [488, 42] on input "33" at bounding box center [507, 44] width 41 height 20
click at [488, 42] on input "34" at bounding box center [507, 44] width 41 height 20
click at [488, 42] on input "35" at bounding box center [507, 44] width 41 height 20
click at [488, 42] on input "36" at bounding box center [507, 44] width 41 height 20
click at [490, 47] on input "35" at bounding box center [507, 44] width 41 height 20
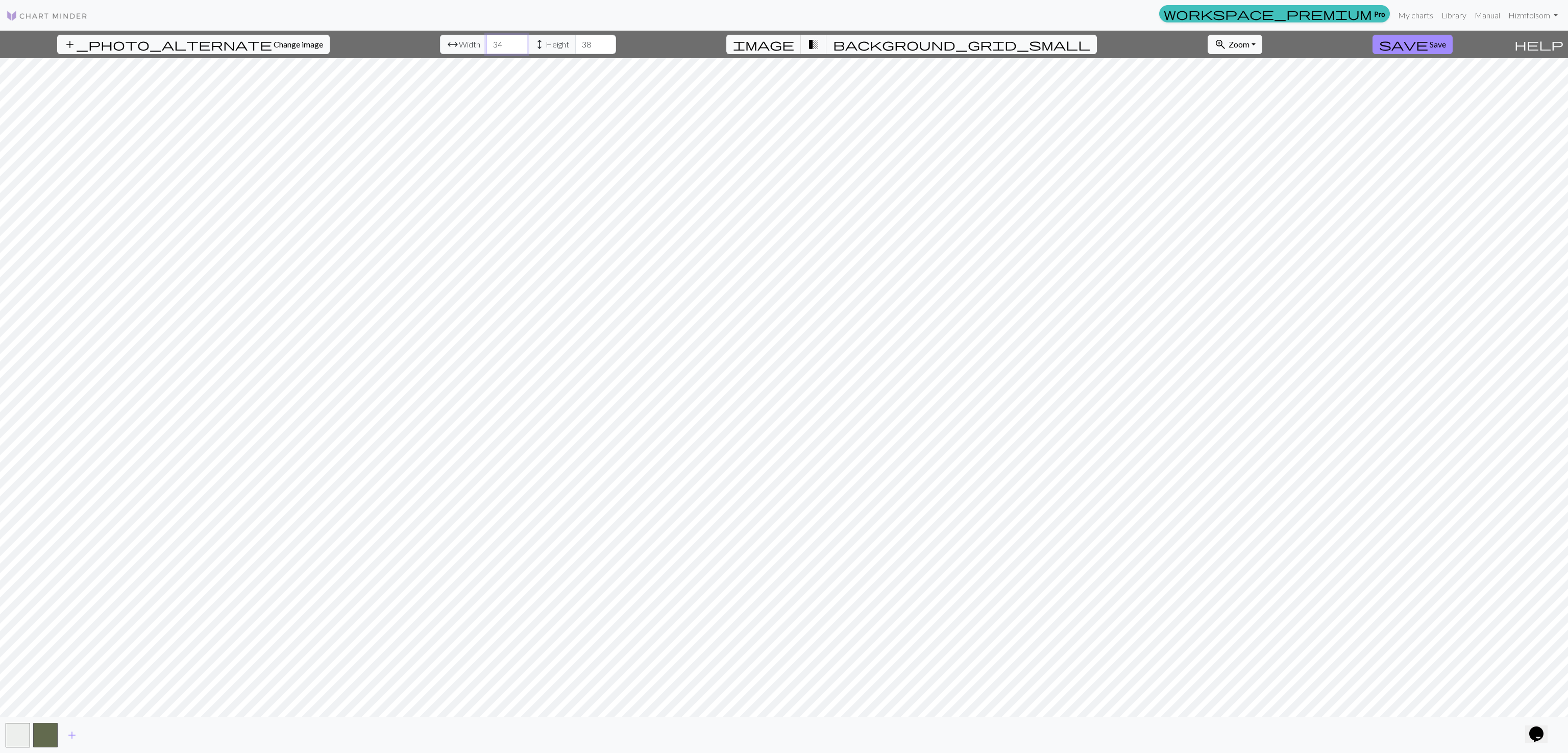
click at [490, 47] on input "34" at bounding box center [507, 44] width 41 height 20
click at [490, 47] on input "33" at bounding box center [507, 44] width 41 height 20
type input "34"
click at [490, 44] on input "34" at bounding box center [507, 44] width 41 height 20
